Goal: Information Seeking & Learning: Find contact information

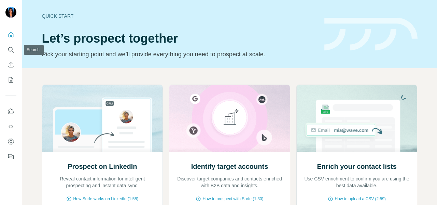
click at [3, 44] on div at bounding box center [11, 94] width 22 height 138
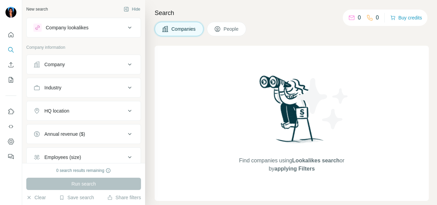
click at [8, 51] on icon "Search" at bounding box center [11, 49] width 7 height 7
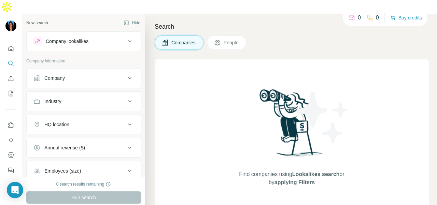
drag, startPoint x: 29, startPoint y: 60, endPoint x: 42, endPoint y: 64, distance: 14.0
click at [29, 70] on button "Company" at bounding box center [84, 78] width 114 height 16
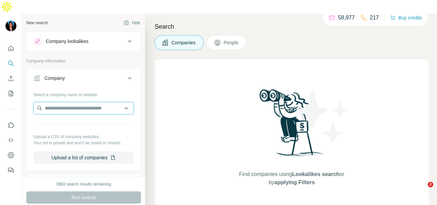
click at [58, 102] on input "text" at bounding box center [83, 108] width 100 height 12
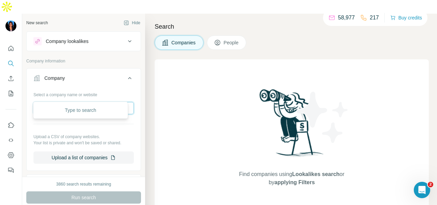
paste input "**********"
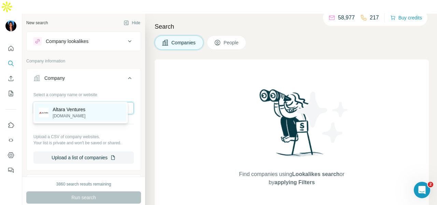
type input "**********"
click at [108, 107] on div "Altara Ventures [DOMAIN_NAME]" at bounding box center [80, 112] width 91 height 18
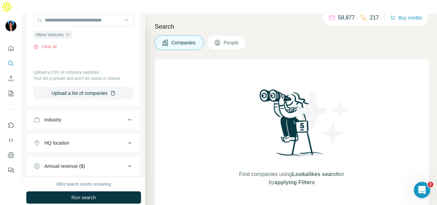
scroll to position [174, 0]
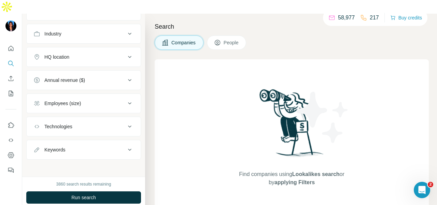
click at [234, 35] on button "People" at bounding box center [227, 42] width 40 height 14
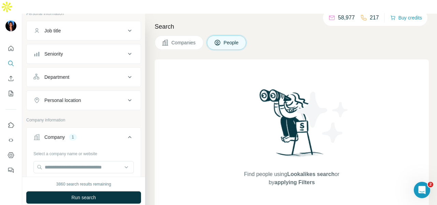
scroll to position [21, 0]
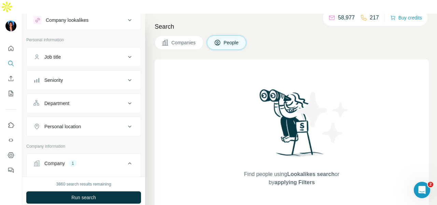
drag, startPoint x: 112, startPoint y: 90, endPoint x: 108, endPoint y: 97, distance: 8.1
click at [111, 100] on div "Department" at bounding box center [79, 103] width 92 height 7
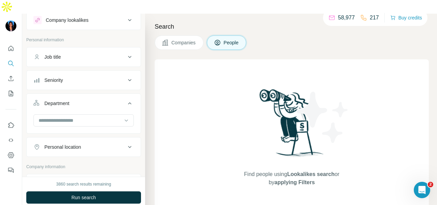
click at [108, 115] on div at bounding box center [80, 121] width 84 height 12
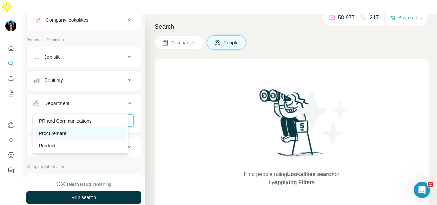
type input "**"
drag, startPoint x: 109, startPoint y: 127, endPoint x: 109, endPoint y: 153, distance: 25.9
click at [108, 127] on div "Procurement" at bounding box center [80, 133] width 91 height 12
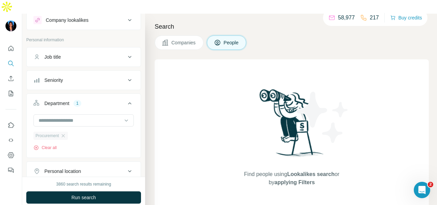
click at [66, 133] on icon "button" at bounding box center [62, 135] width 5 height 5
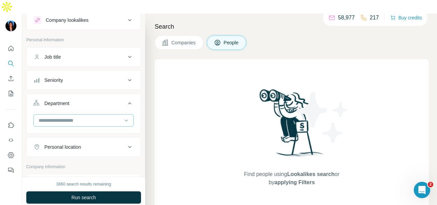
click at [82, 117] on input at bounding box center [80, 121] width 84 height 8
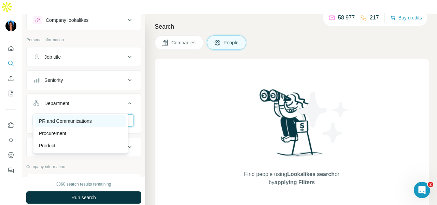
type input "**"
click at [95, 123] on div "PR and Communications" at bounding box center [80, 121] width 83 height 7
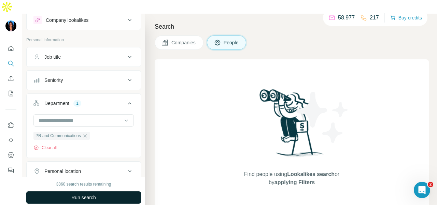
click at [98, 191] on button "Run search" at bounding box center [83, 197] width 115 height 12
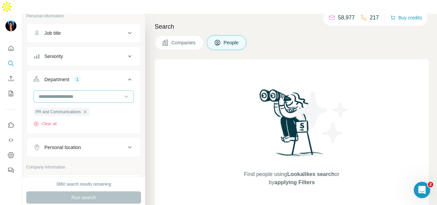
scroll to position [89, 0]
